Goal: Browse casually

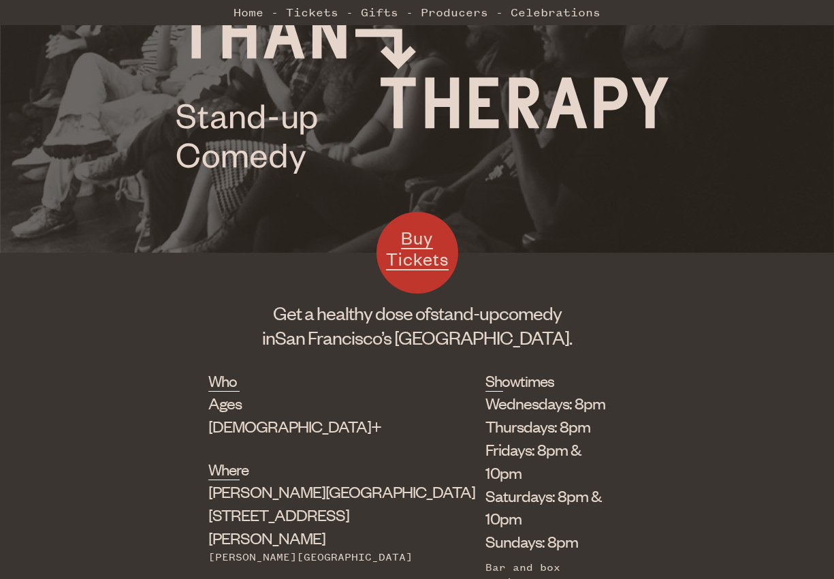
scroll to position [184, 0]
click at [634, 104] on img at bounding box center [420, 57] width 497 height 236
click at [547, 104] on img at bounding box center [420, 57] width 497 height 236
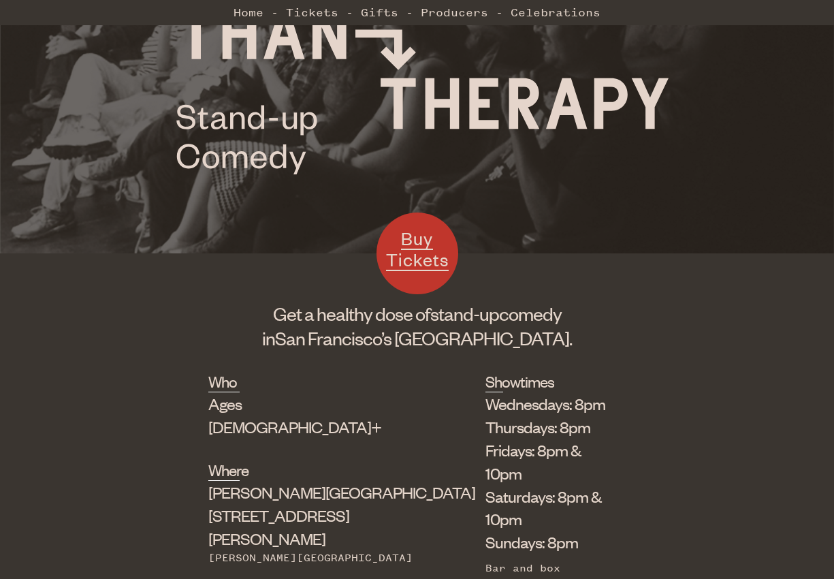
click at [547, 105] on img at bounding box center [420, 57] width 497 height 236
click at [507, 104] on img at bounding box center [420, 57] width 497 height 236
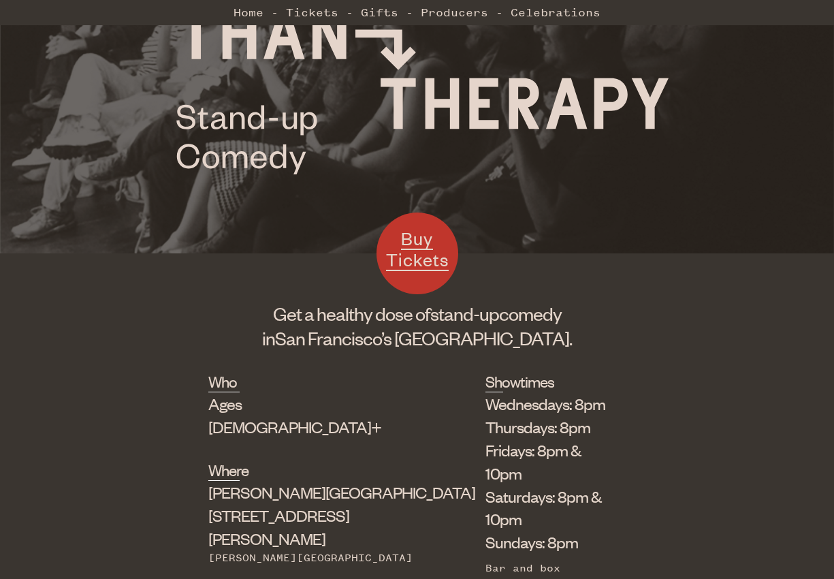
click at [500, 99] on img at bounding box center [420, 57] width 497 height 236
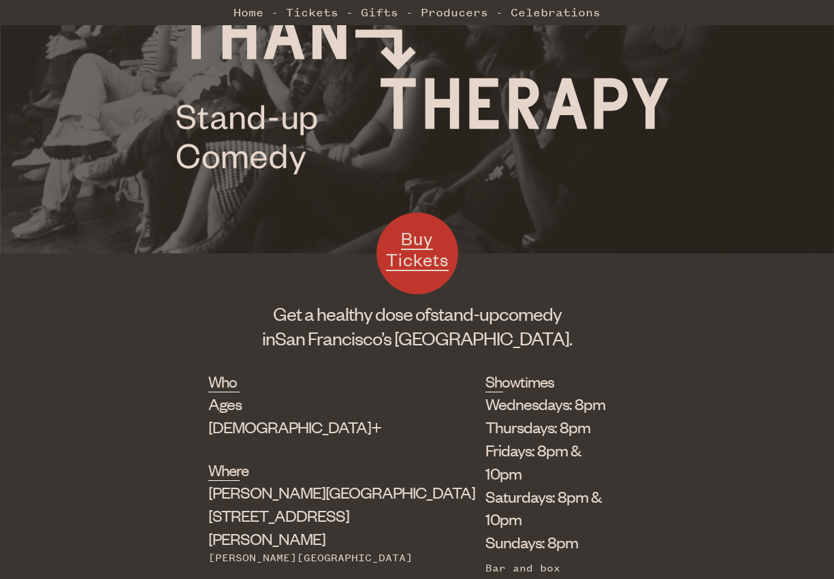
click at [500, 99] on img at bounding box center [420, 57] width 497 height 236
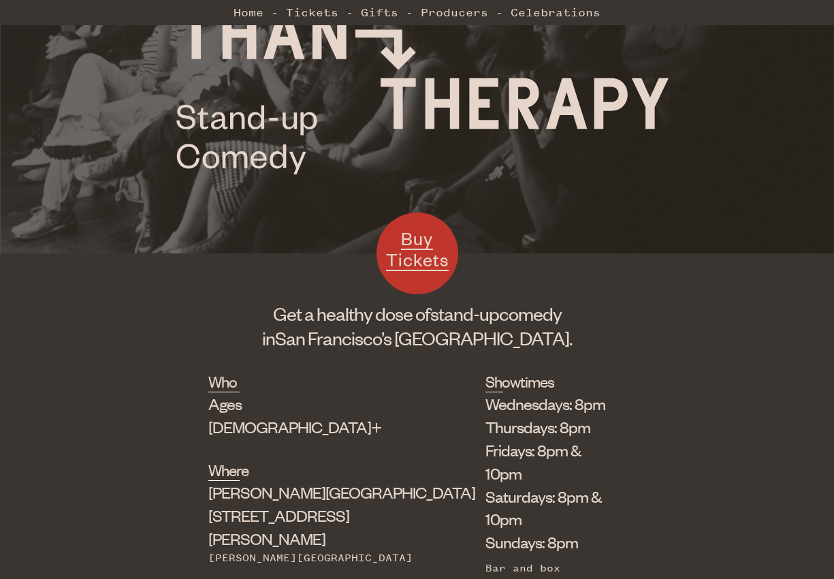
click at [501, 99] on img at bounding box center [420, 57] width 497 height 236
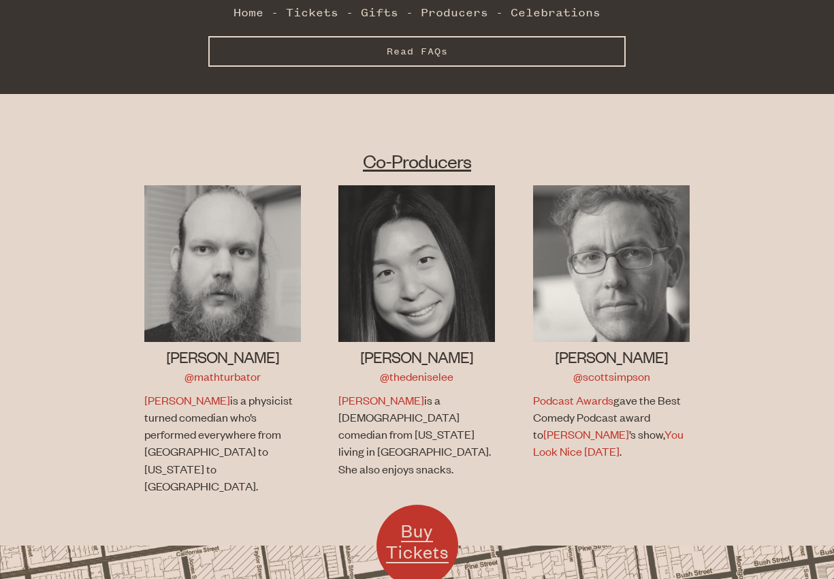
scroll to position [833, 0]
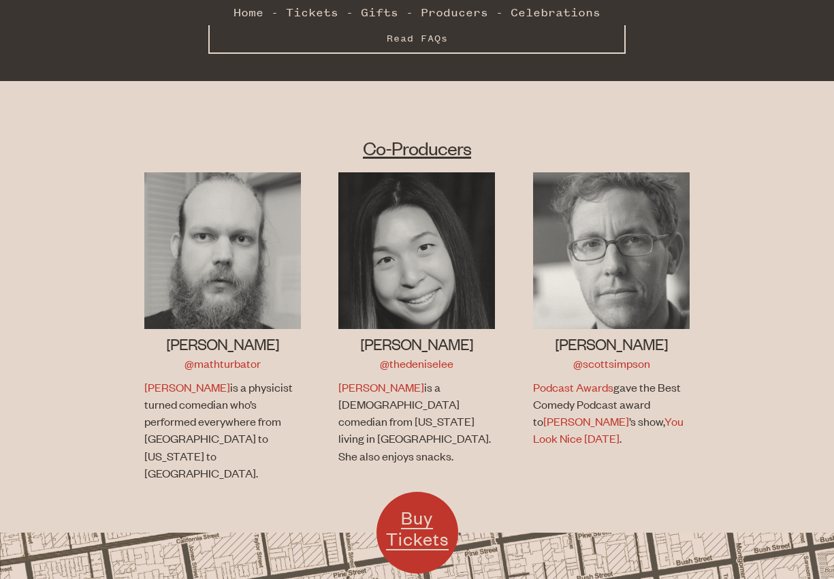
click at [731, 108] on div "Co-Producers [PERSON_NAME] @mathturbator [PERSON_NAME] is a physicist turned co…" at bounding box center [417, 320] width 834 height 424
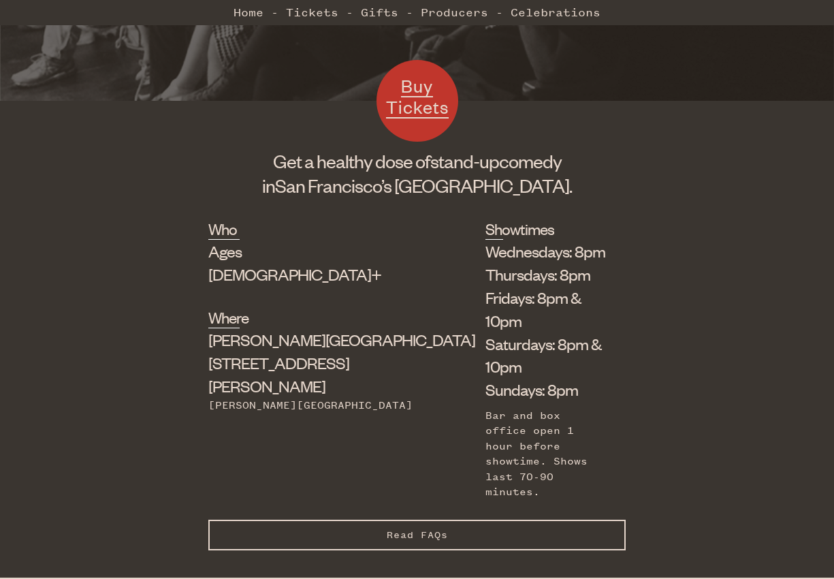
scroll to position [0, 0]
